Goal: Find specific page/section: Find specific page/section

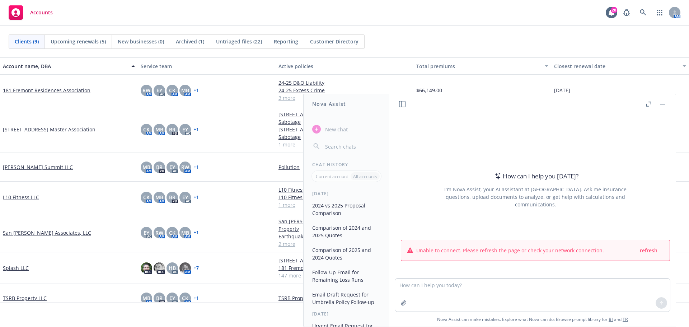
click at [666, 104] on button "button" at bounding box center [662, 104] width 9 height 9
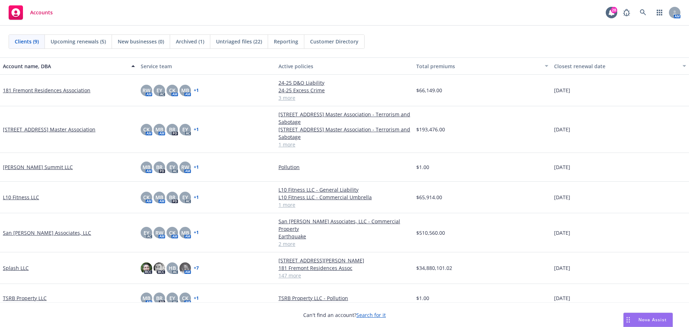
click at [39, 13] on span "Accounts" at bounding box center [41, 13] width 23 height 6
click at [647, 316] on div "Nova Assist" at bounding box center [647, 320] width 49 height 14
